Goal: Navigation & Orientation: Find specific page/section

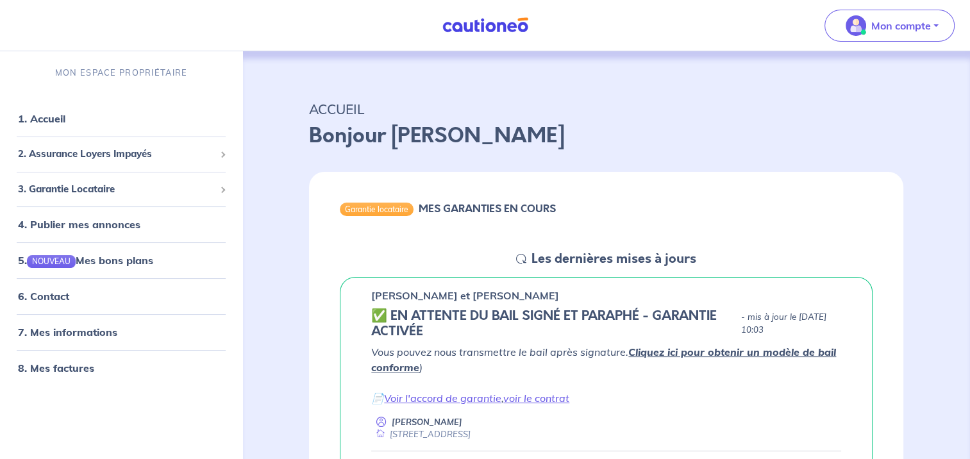
click at [536, 206] on h6 "MES GARANTIES EN COURS" at bounding box center [486, 209] width 137 height 12
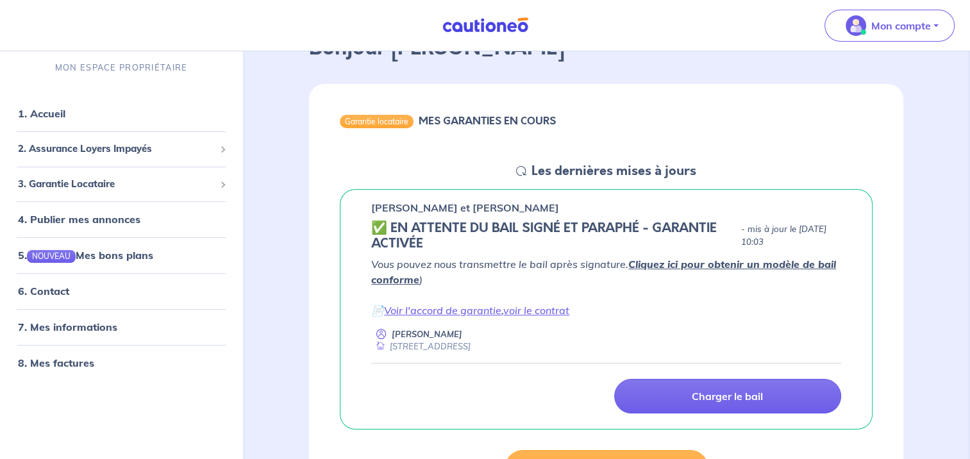
scroll to position [256, 0]
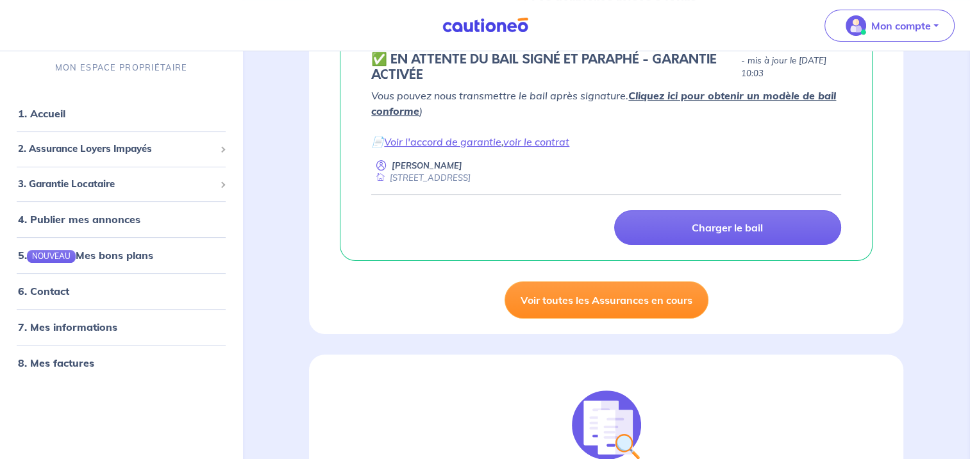
click at [640, 295] on link "Voir toutes les Assurances en cours" at bounding box center [606, 299] width 204 height 37
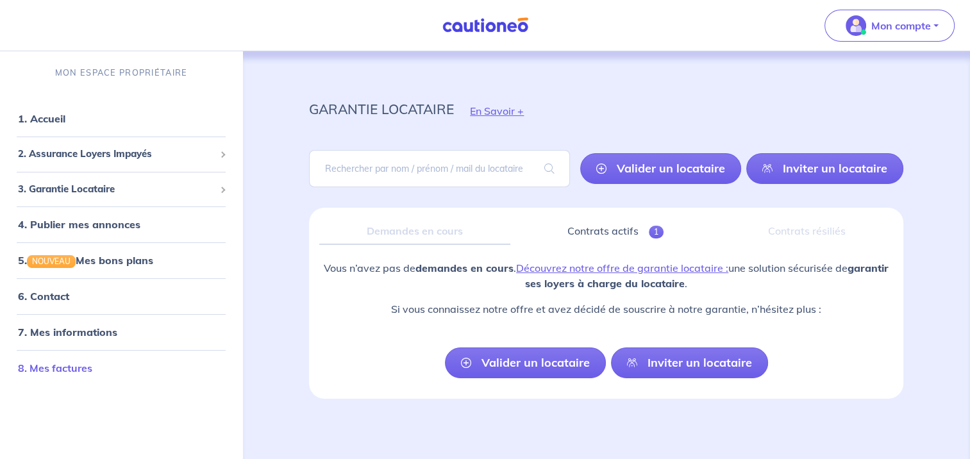
click at [79, 362] on link "8. Mes factures" at bounding box center [55, 367] width 74 height 13
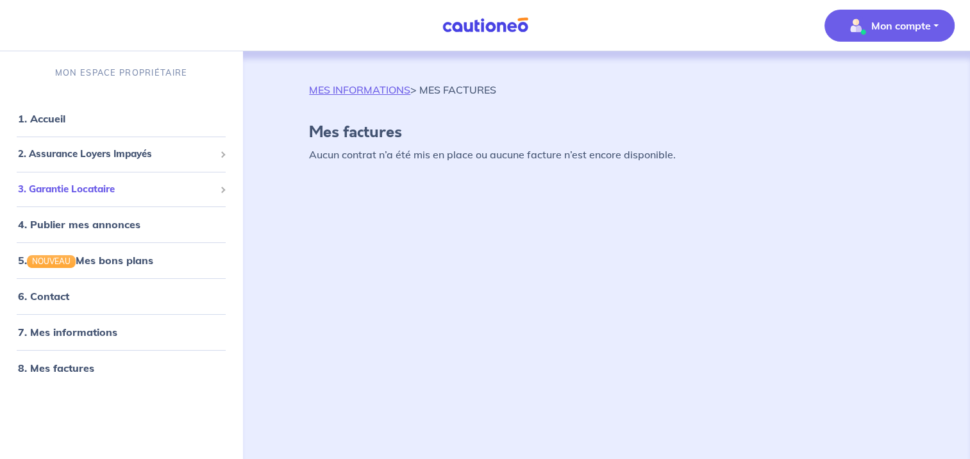
click at [95, 190] on span "3. Garantie Locataire" at bounding box center [116, 189] width 197 height 15
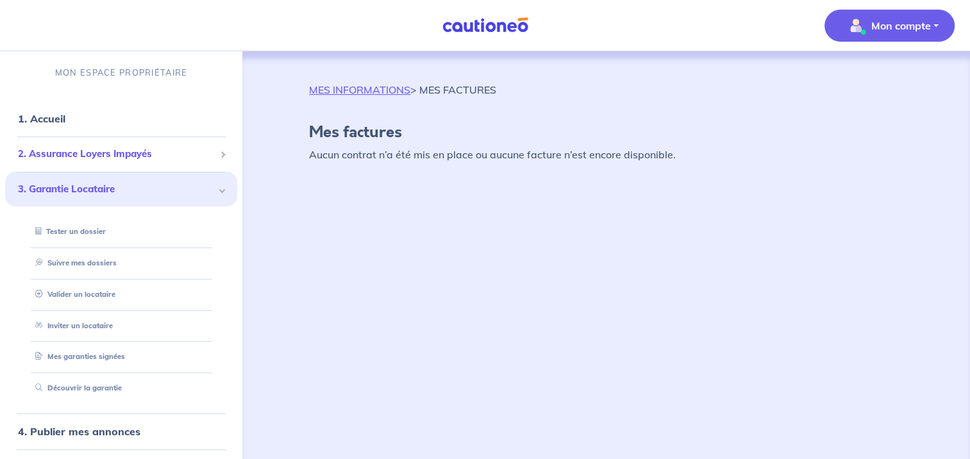
click at [70, 153] on span "2. Assurance Loyers Impayés" at bounding box center [116, 154] width 197 height 15
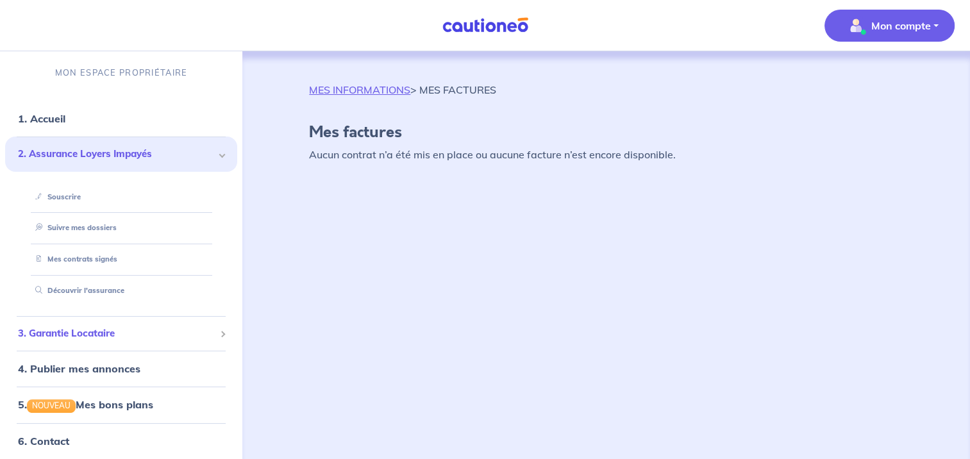
click at [90, 331] on span "3. Garantie Locataire" at bounding box center [116, 333] width 197 height 15
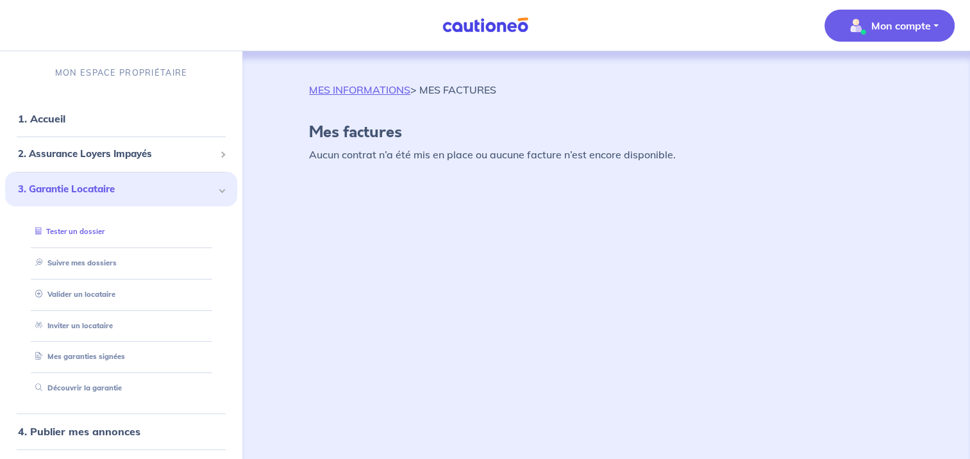
click at [94, 230] on link "Tester un dossier" at bounding box center [67, 231] width 74 height 9
click at [60, 124] on link "1. Accueil" at bounding box center [41, 118] width 47 height 13
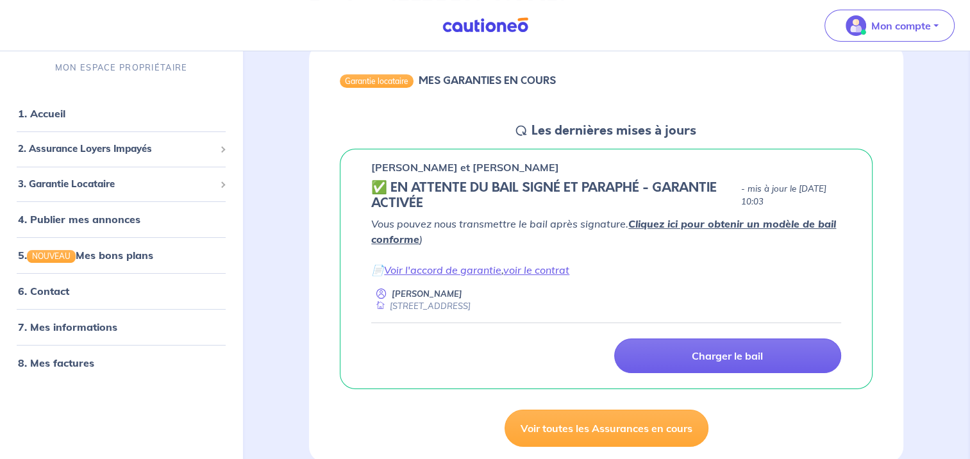
scroll to position [192, 0]
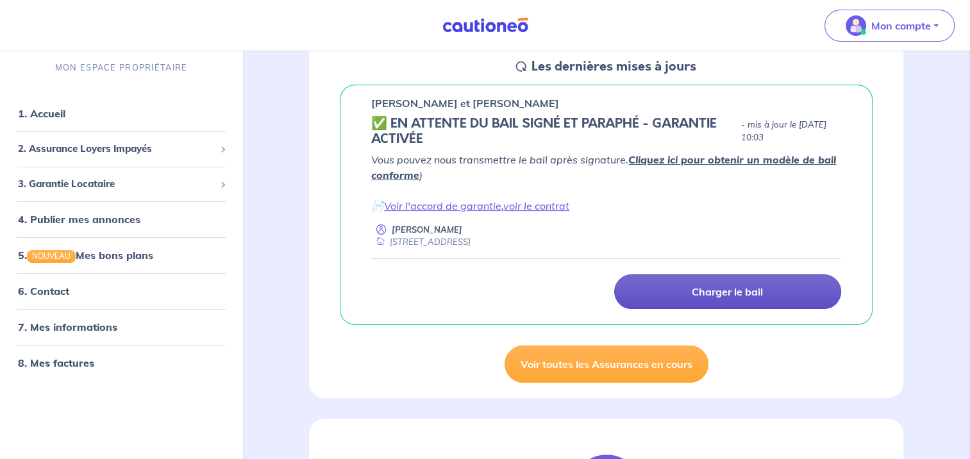
click at [678, 292] on link "Charger le bail" at bounding box center [727, 291] width 227 height 35
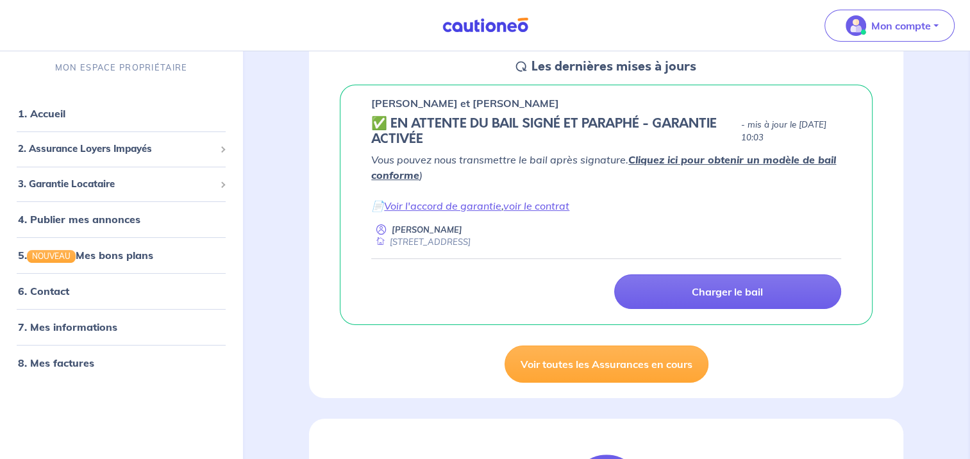
click at [733, 159] on link "Cliquez ici pour obtenir un modèle de bail conforme" at bounding box center [603, 167] width 465 height 28
